Goal: Task Accomplishment & Management: Contribute content

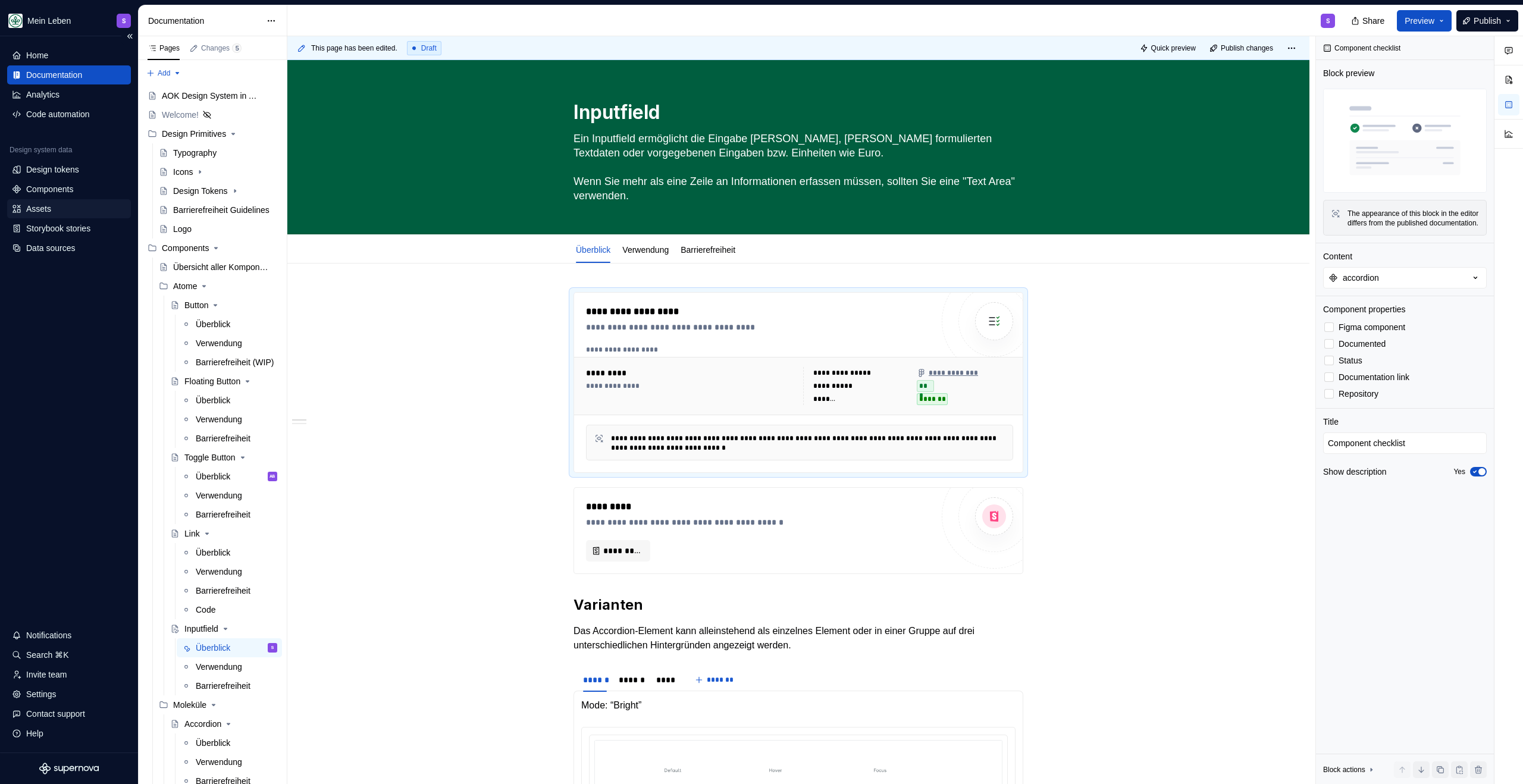
click at [27, 207] on div "Assets" at bounding box center [38, 209] width 25 height 12
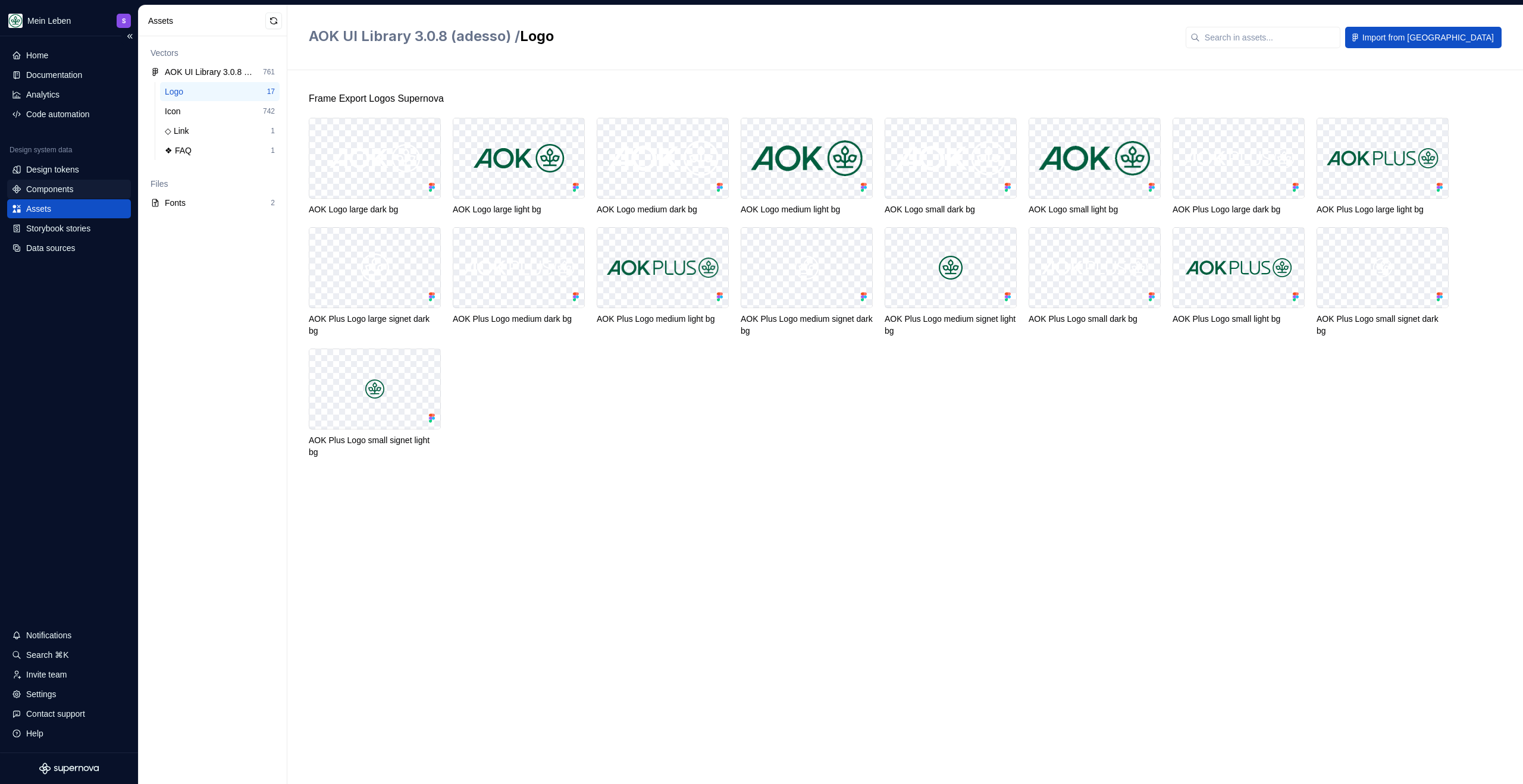
click at [45, 190] on div "Components" at bounding box center [49, 189] width 47 height 12
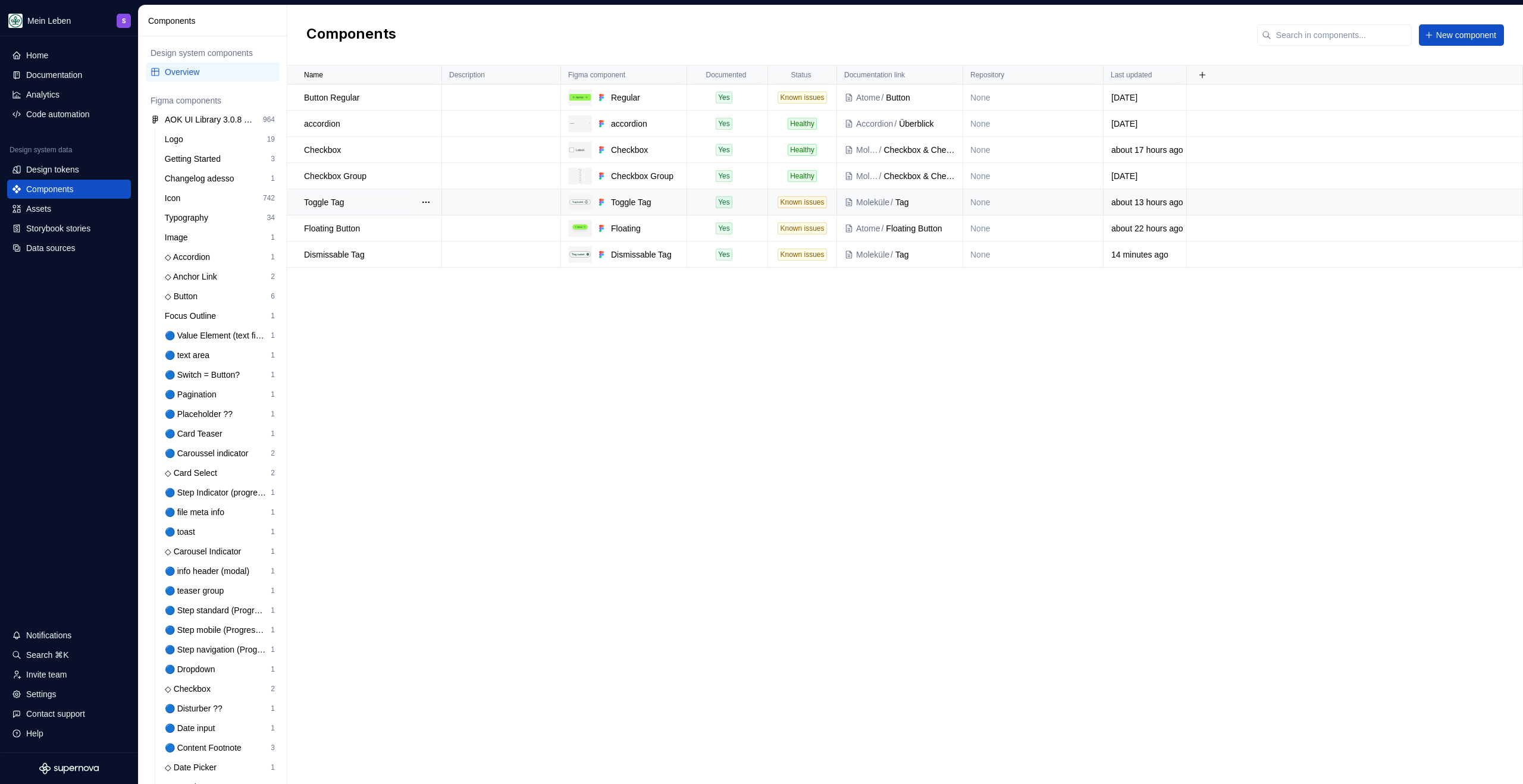
click at [770, 194] on td "Known issues" at bounding box center [803, 202] width 69 height 26
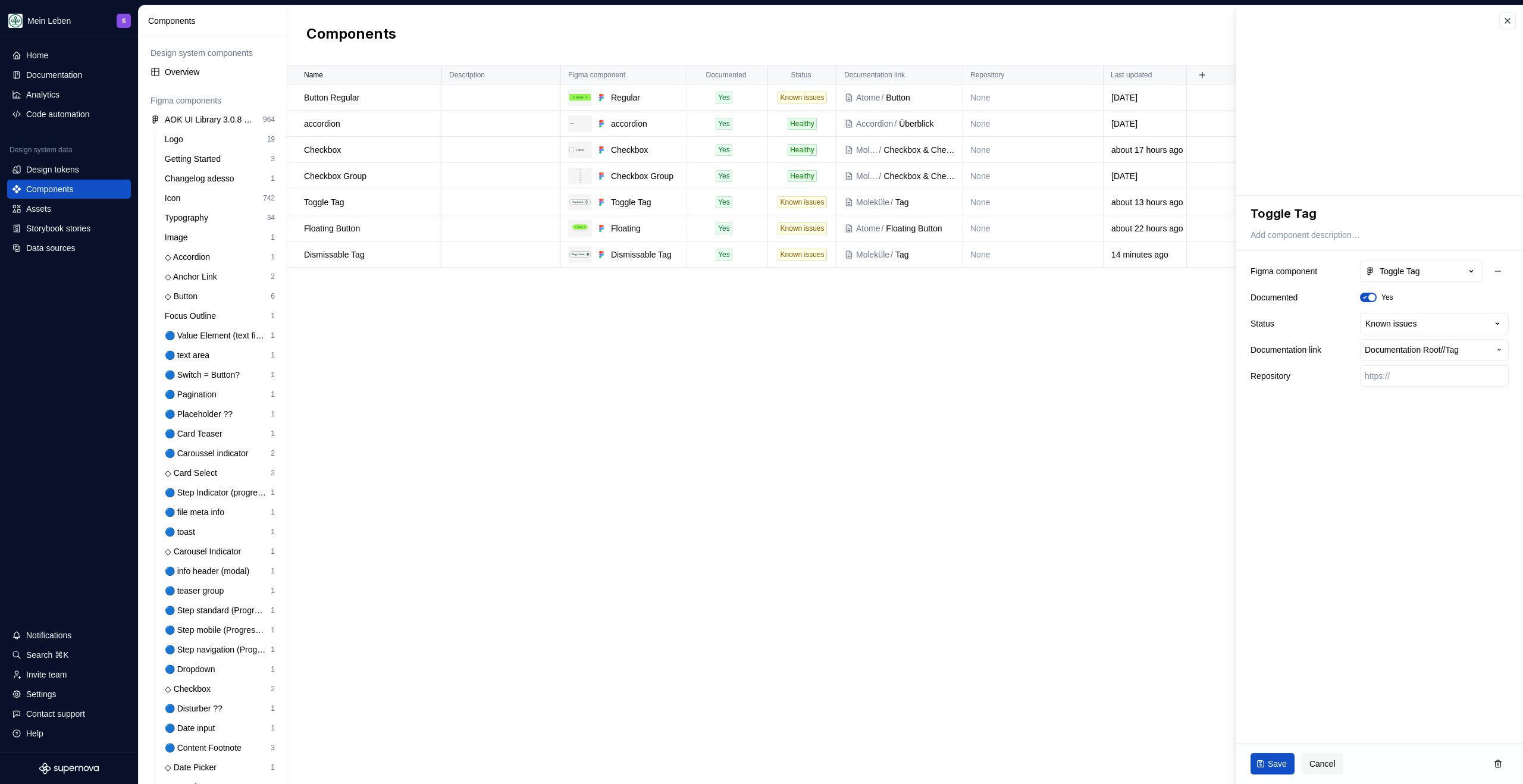
click at [431, 314] on div "Name Description Figma component Documented Status Documentation link Repositor…" at bounding box center [905, 424] width 1236 height 719
type textarea "*"
